Goal: Information Seeking & Learning: Learn about a topic

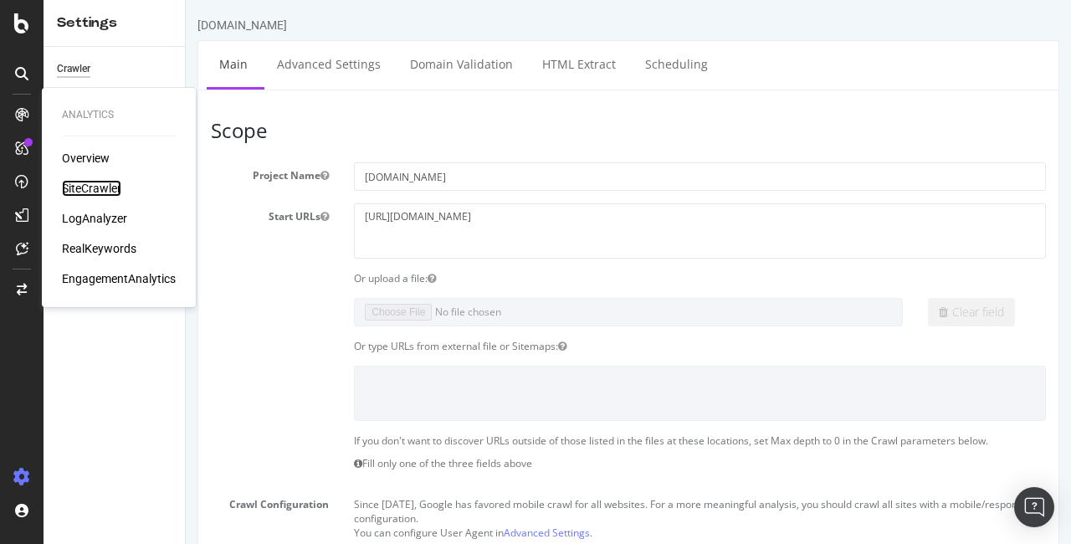
click at [79, 192] on div "SiteCrawler" at bounding box center [91, 188] width 59 height 17
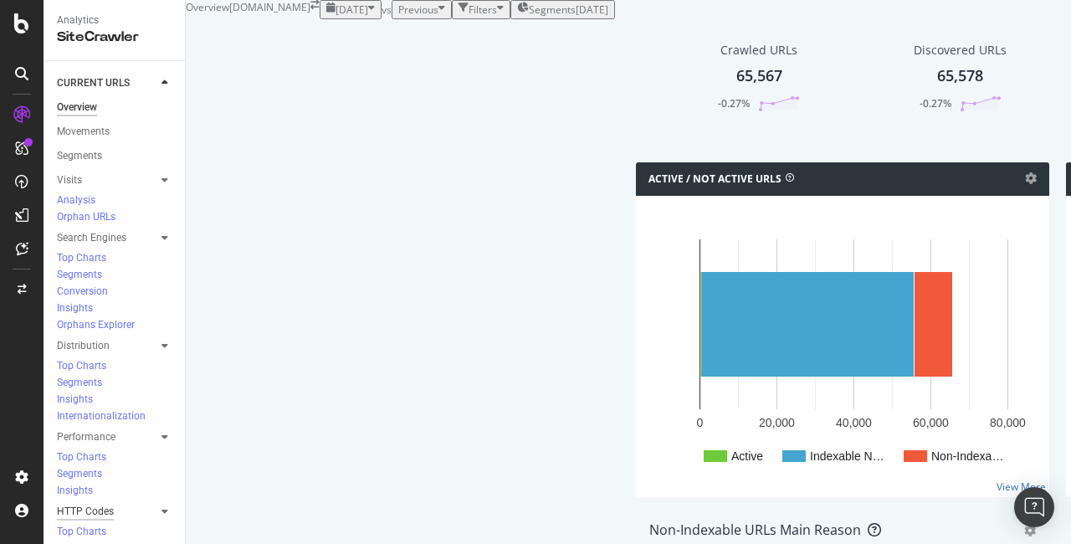
click at [96, 503] on div "HTTP Codes" at bounding box center [85, 512] width 57 height 18
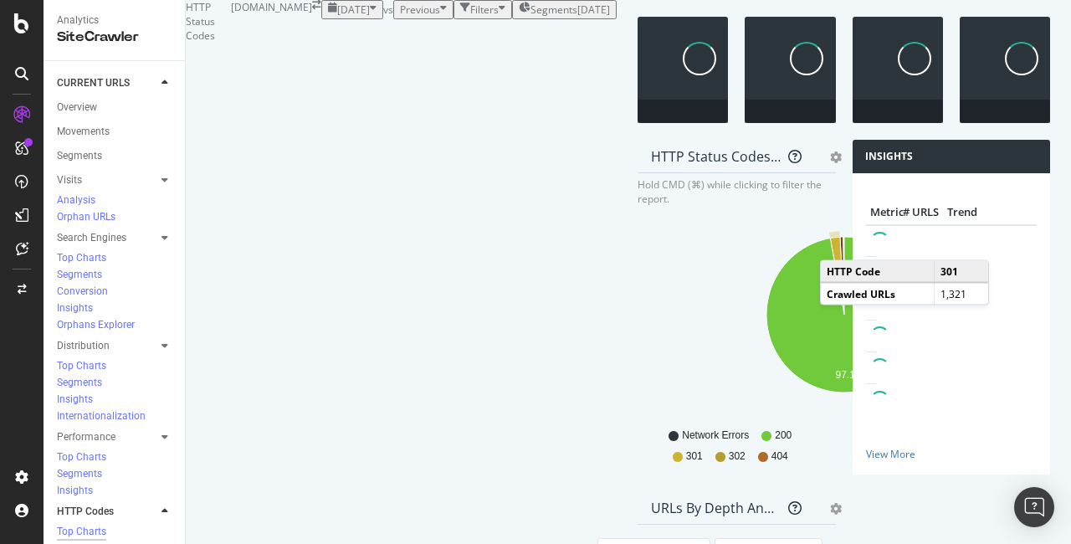
click at [830, 315] on icon "A chart." at bounding box center [837, 276] width 14 height 78
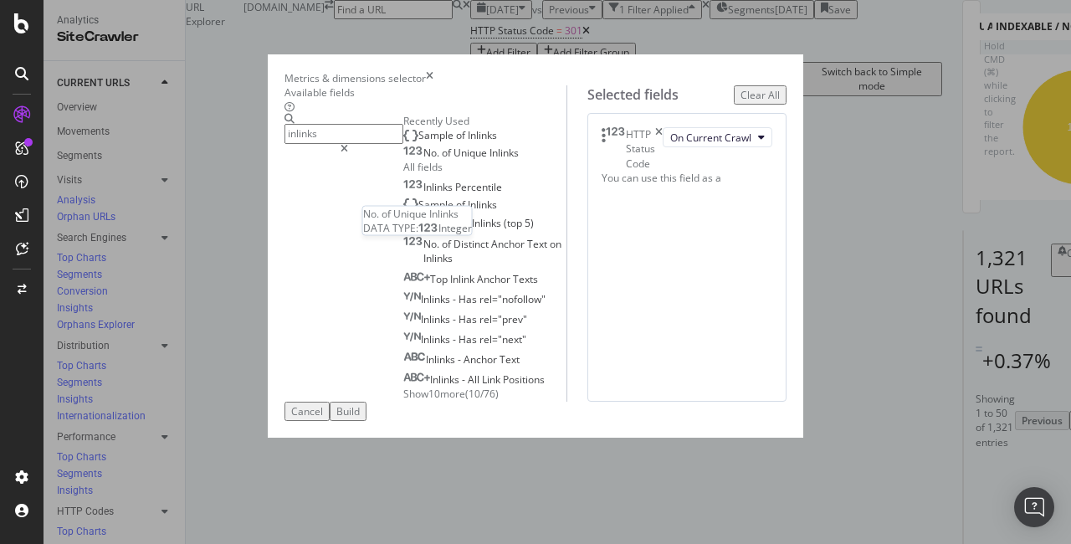
click at [489, 160] on span "Inlinks" at bounding box center [503, 153] width 29 height 14
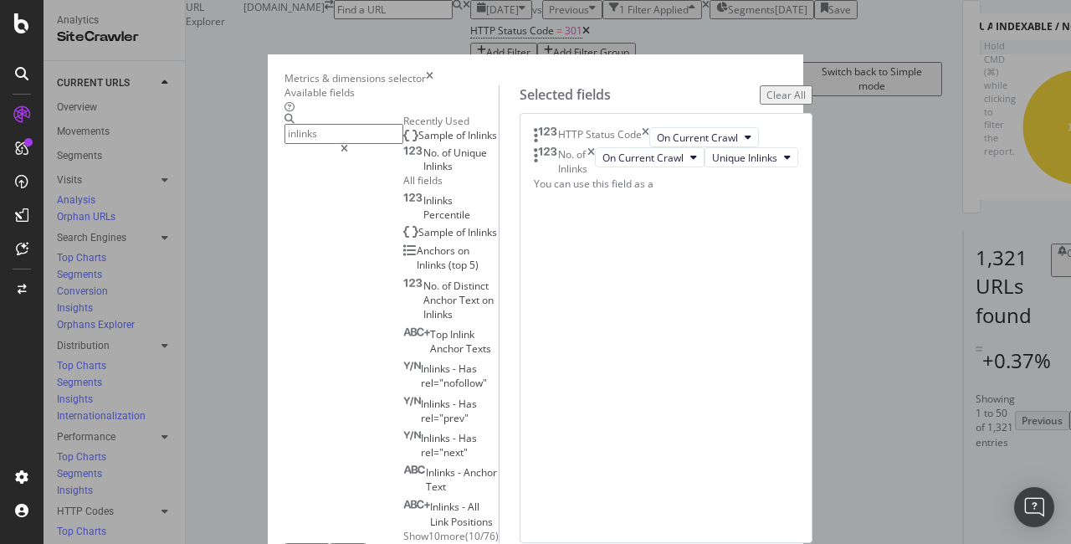
click at [291, 143] on input "inlinks" at bounding box center [343, 133] width 119 height 19
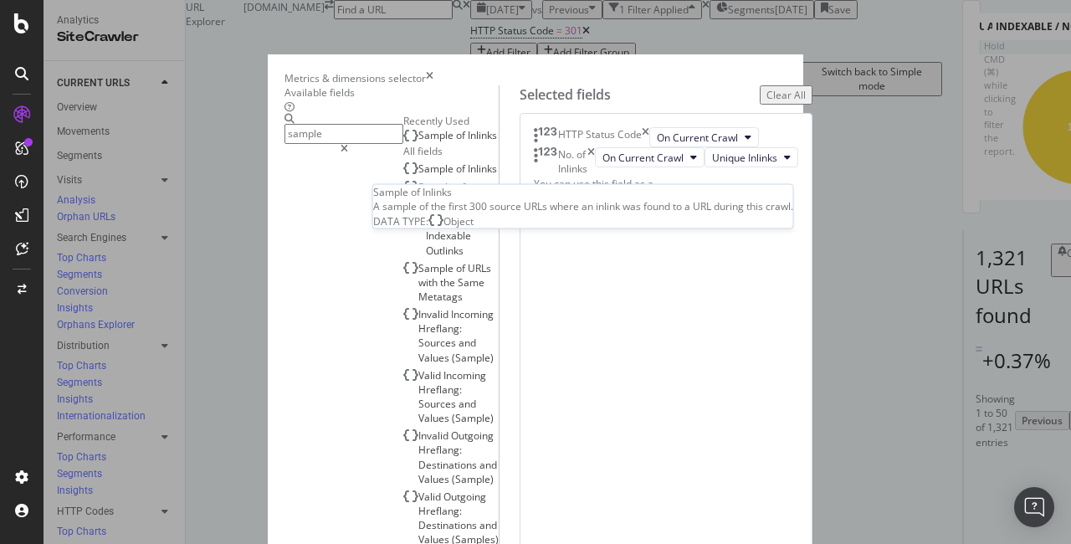
click at [456, 142] on span "of" at bounding box center [462, 135] width 12 height 14
click at [314, 143] on input "sample" at bounding box center [343, 133] width 119 height 19
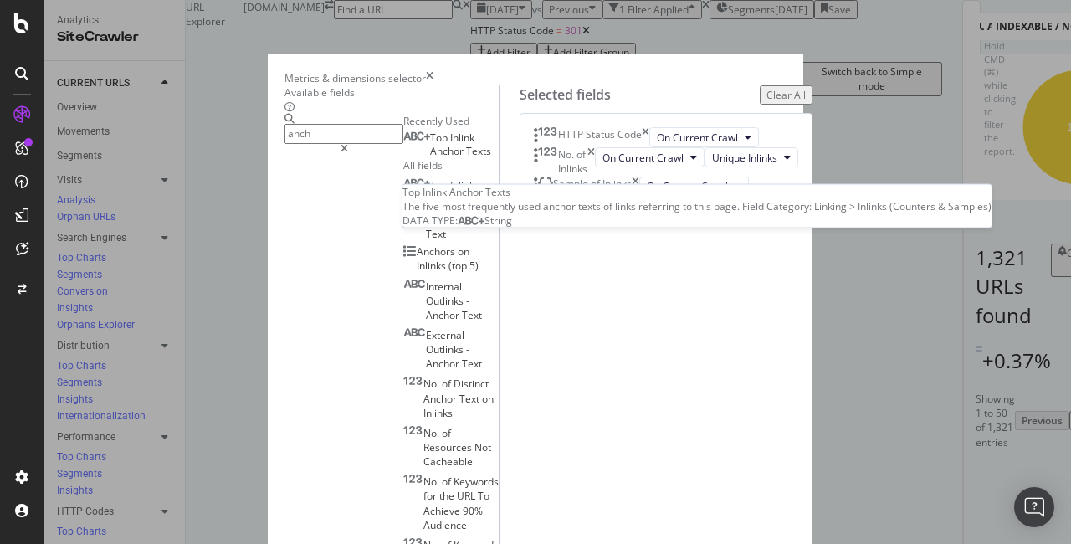
type input "anch"
click at [430, 158] on span "Anchor" at bounding box center [448, 151] width 36 height 14
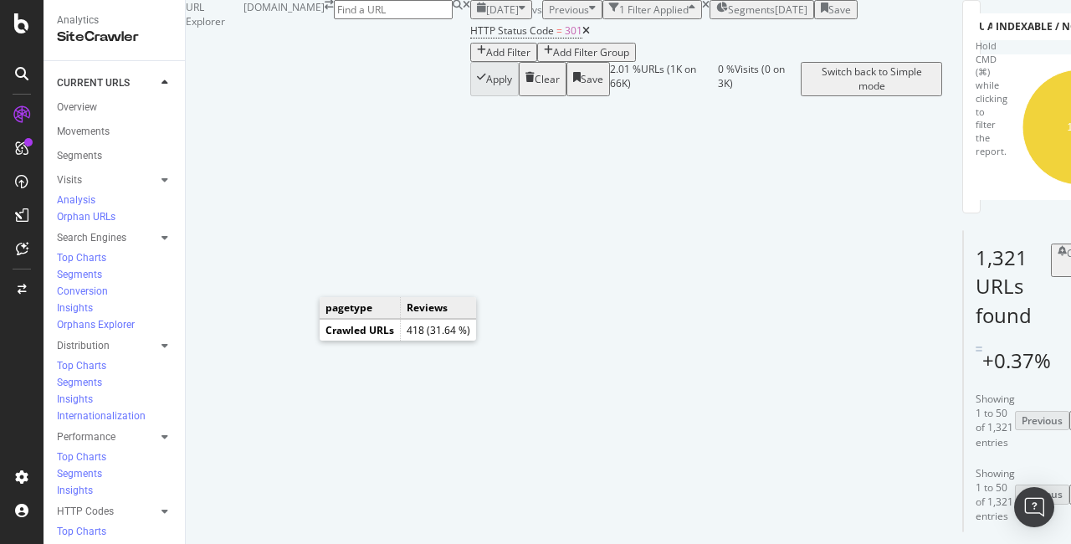
click at [1014, 185] on icon "A chart." at bounding box center [1062, 156] width 97 height 58
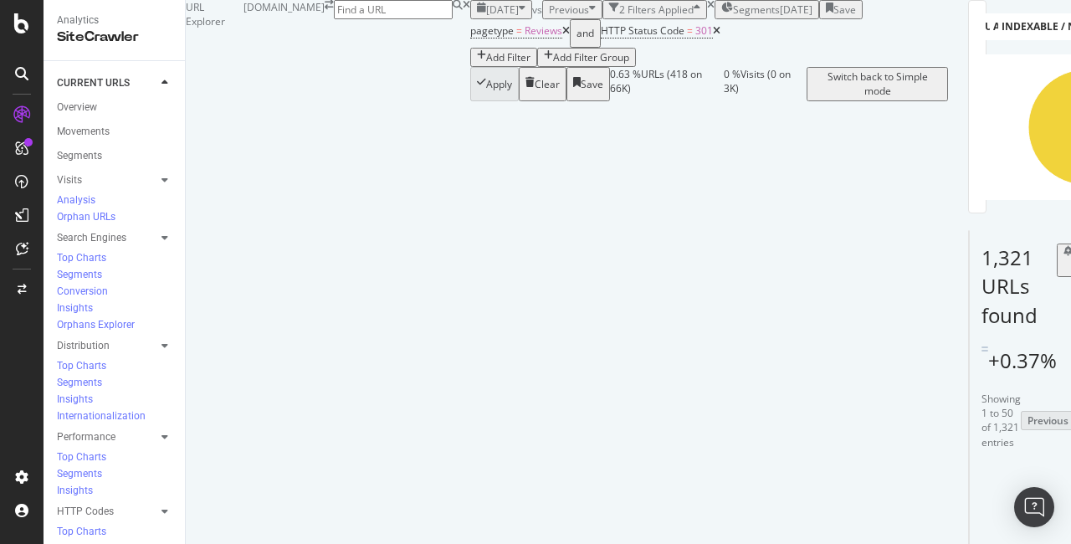
scroll to position [220, 0]
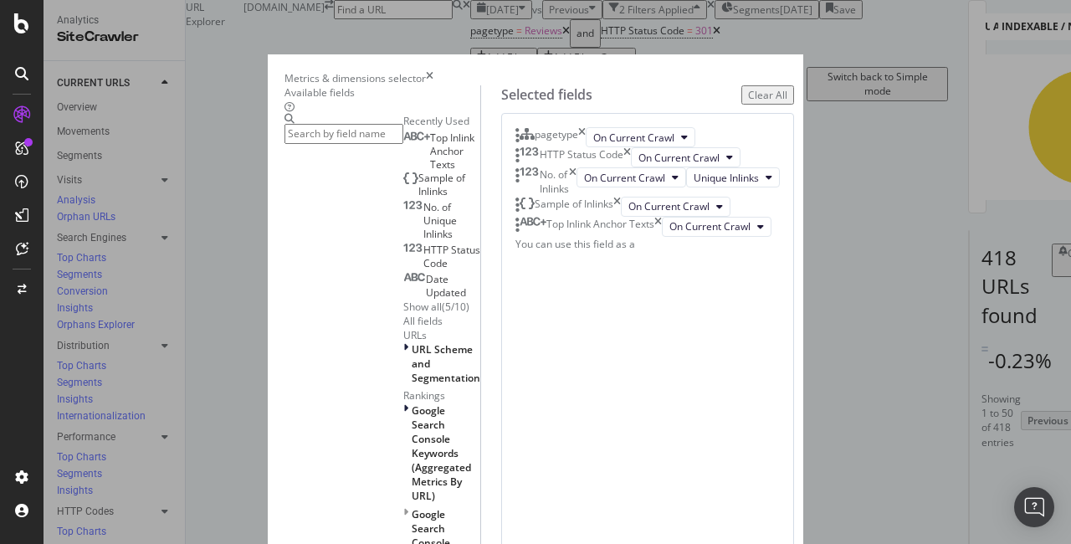
click at [631, 167] on div "HTTP Status Code" at bounding box center [572, 157] width 115 height 20
click at [631, 167] on icon "times" at bounding box center [627, 157] width 8 height 20
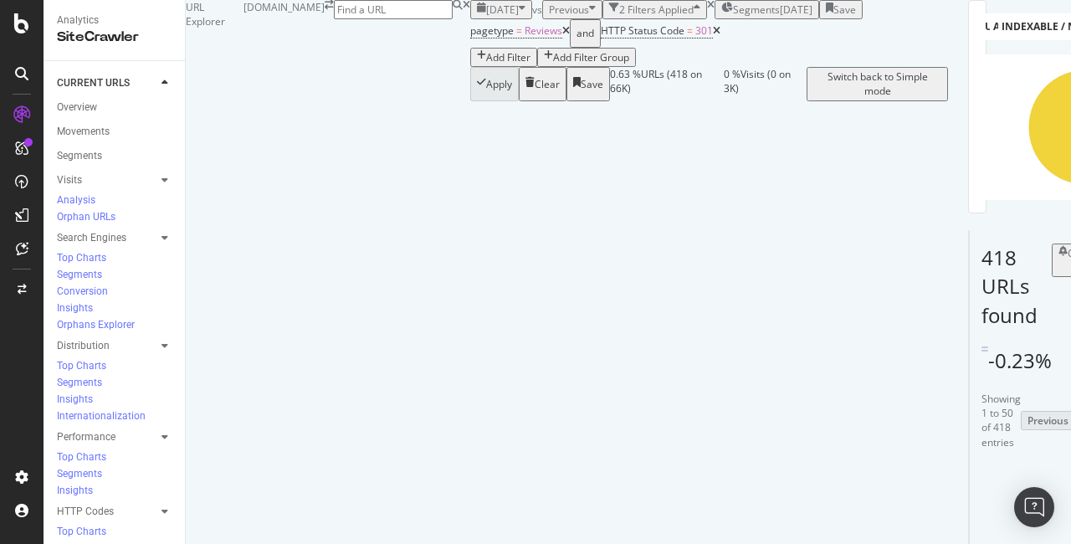
scroll to position [0, 660]
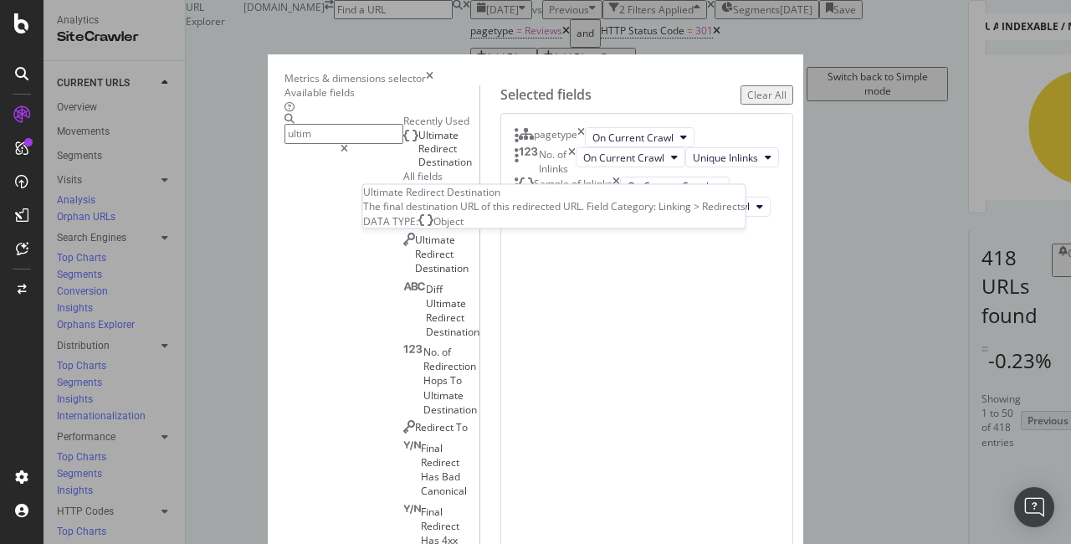
type input "ultim"
click at [448, 169] on div "Ultimate Redirect Destination" at bounding box center [441, 149] width 76 height 40
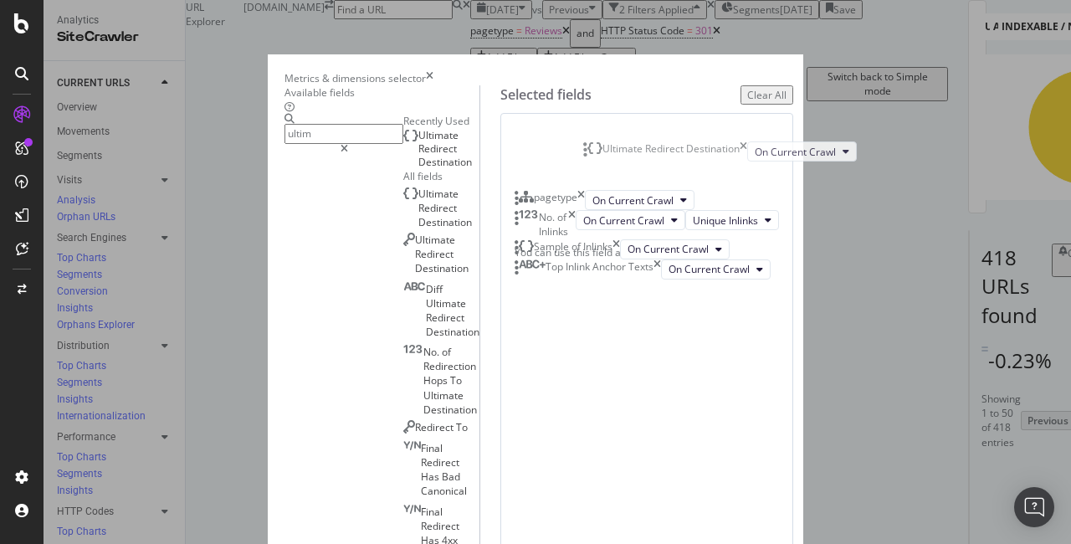
scroll to position [0, 0]
drag, startPoint x: 587, startPoint y: 405, endPoint x: 592, endPoint y: 172, distance: 232.7
click at [592, 172] on body "Analytics SiteCrawler CURRENT URLS Overview Movements Segments Visits Analysis …" at bounding box center [535, 272] width 1071 height 544
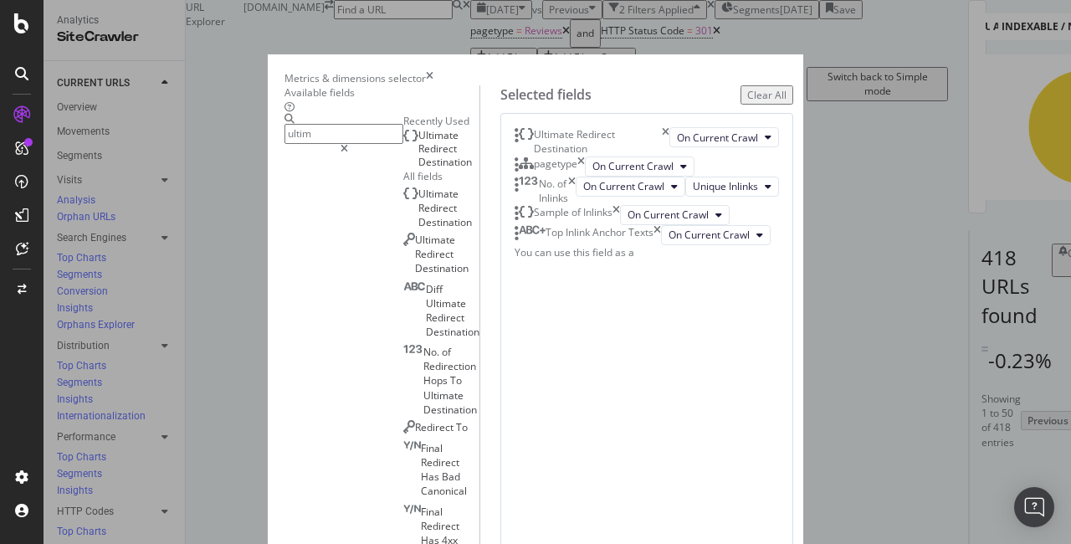
click at [585, 177] on icon "times" at bounding box center [581, 166] width 8 height 20
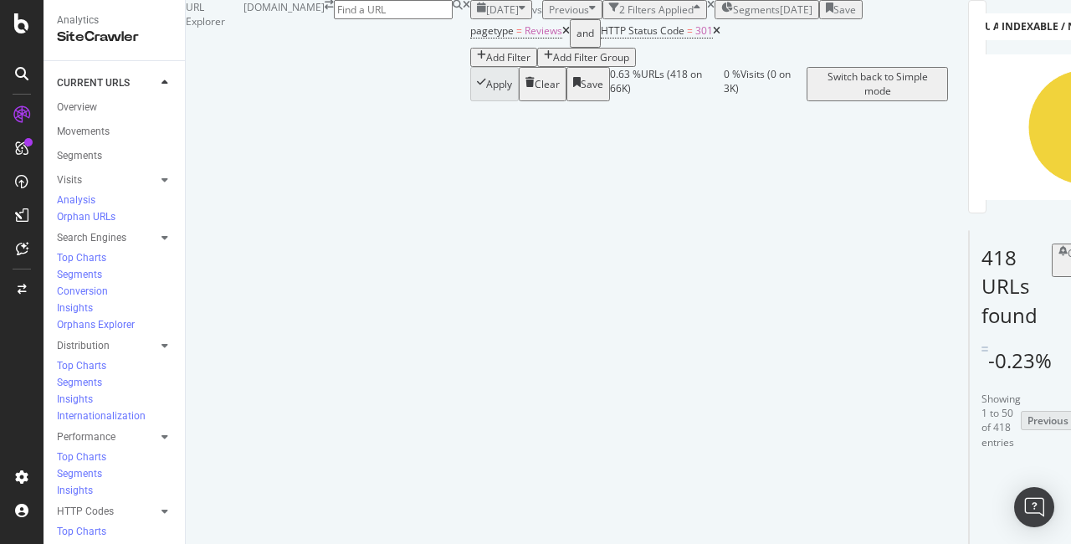
scroll to position [350, 0]
click at [935, 530] on icon at bounding box center [940, 535] width 10 height 10
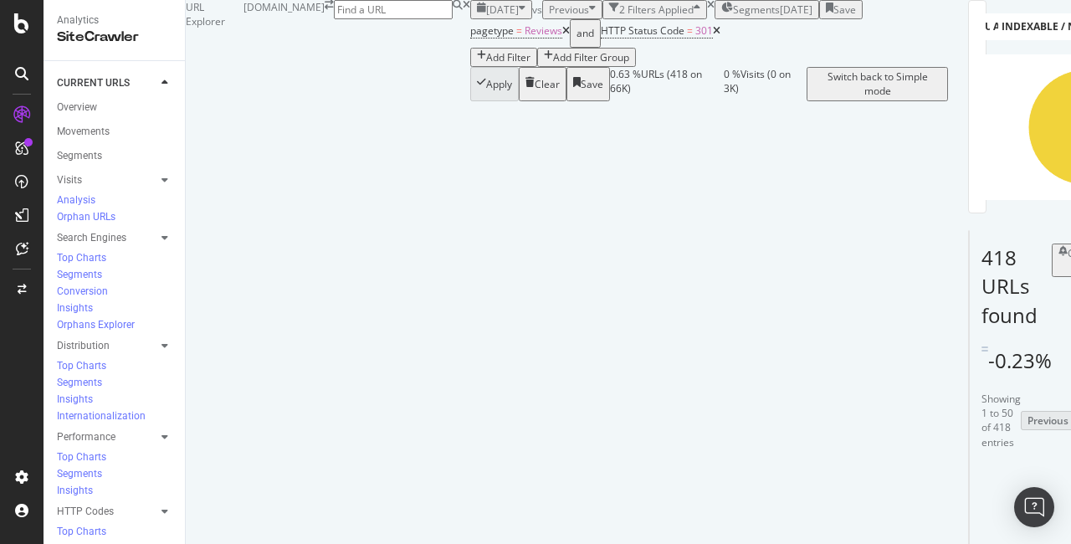
click at [742, 530] on icon at bounding box center [747, 535] width 10 height 10
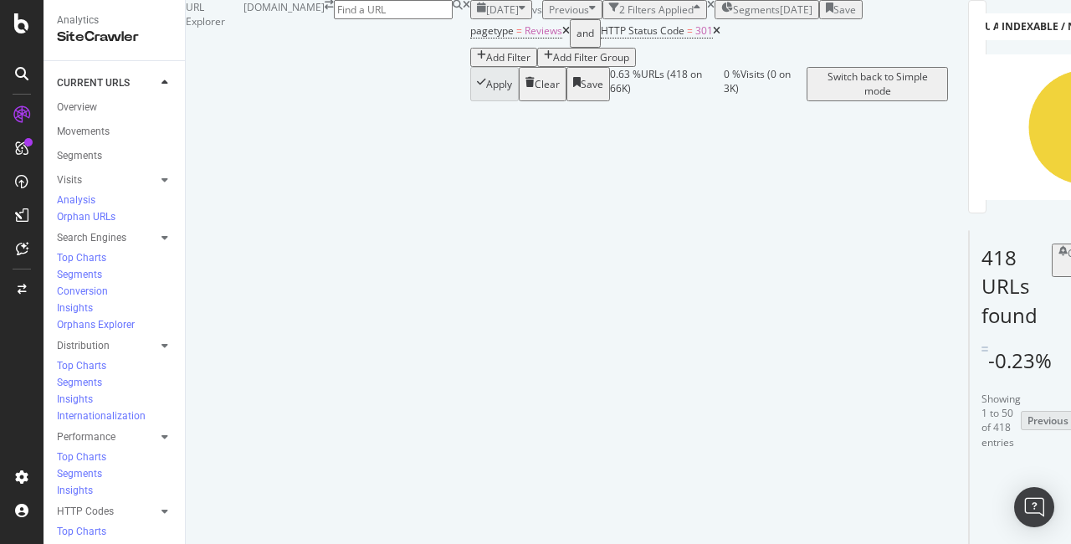
click at [742, 530] on icon at bounding box center [747, 535] width 10 height 10
